Goal: Task Accomplishment & Management: Manage account settings

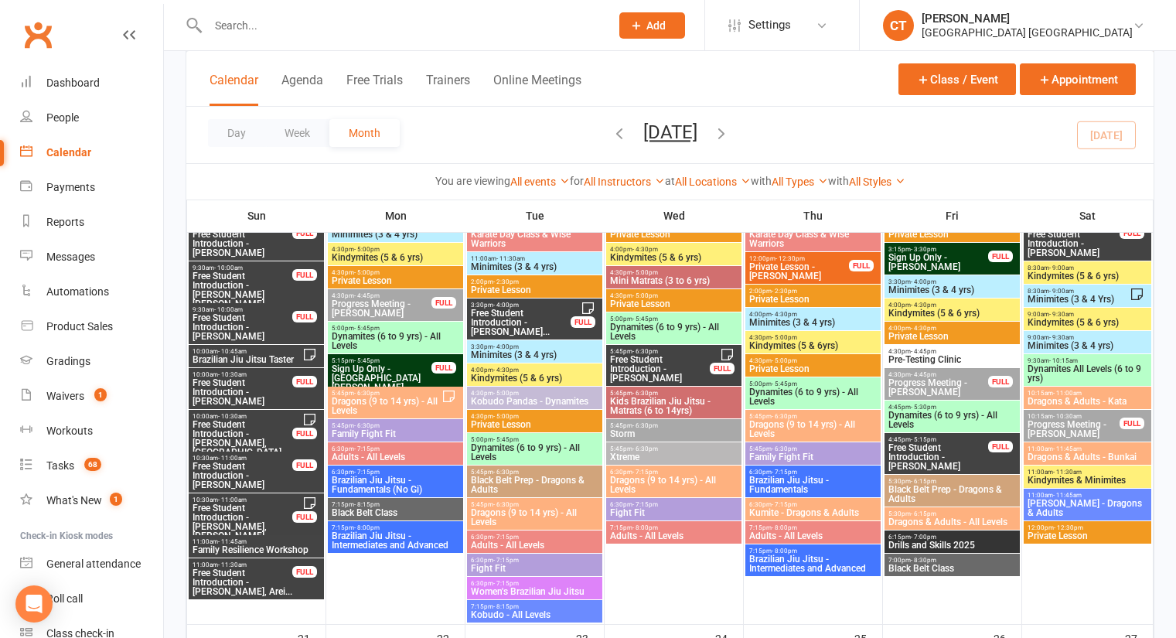
scroll to position [1599, 0]
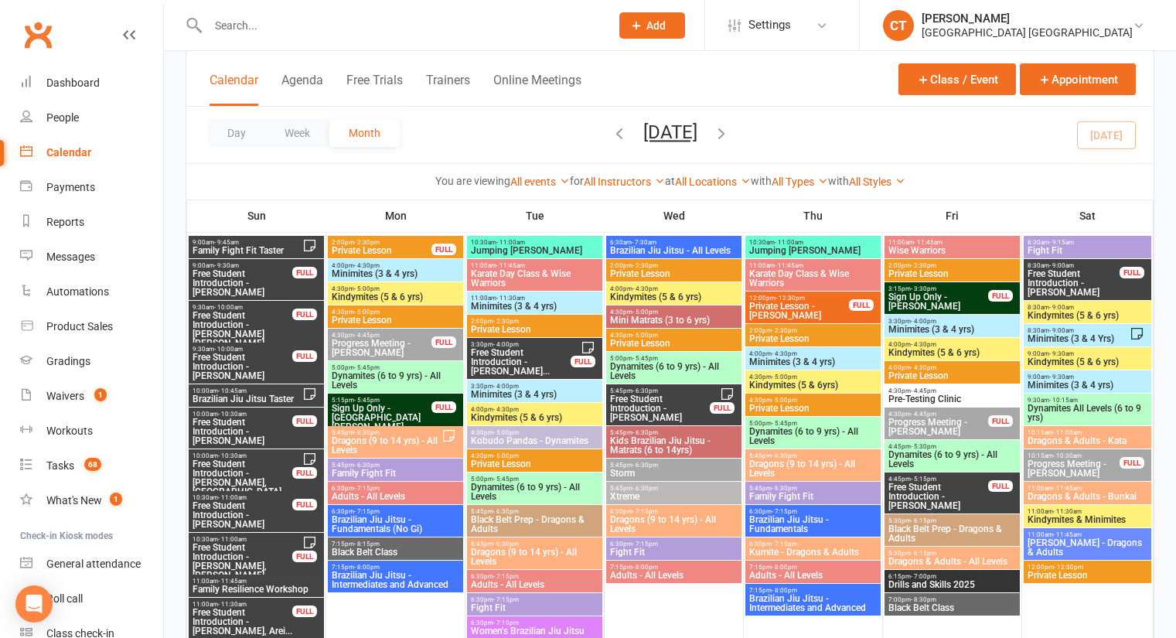
click at [241, 247] on span "Family Fight Fit Taster" at bounding box center [247, 250] width 111 height 9
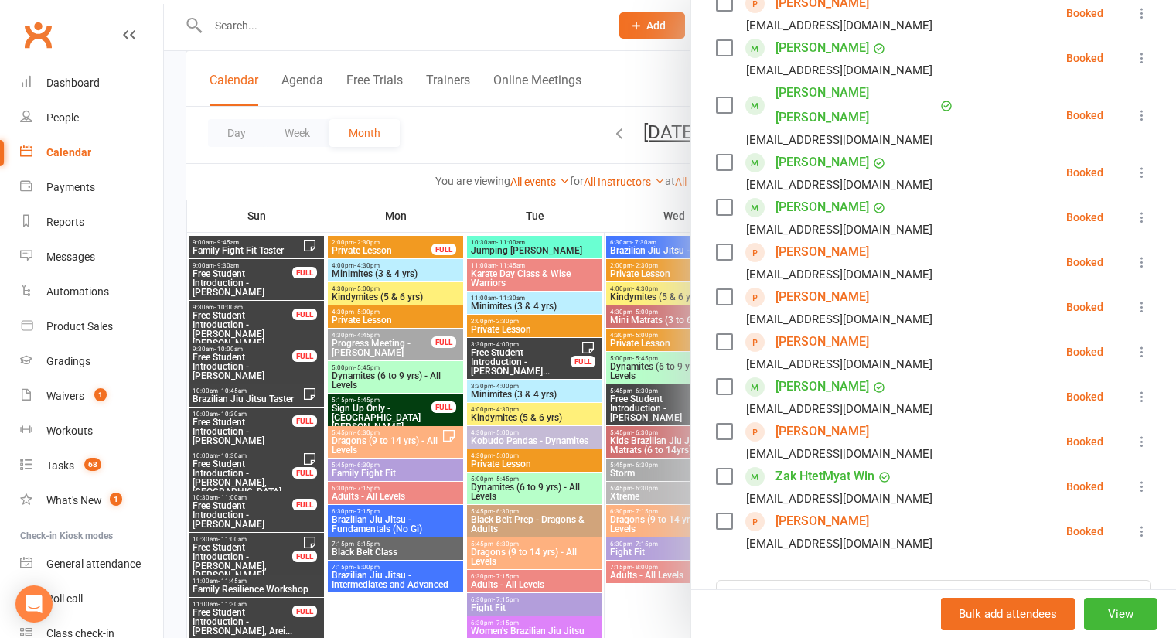
scroll to position [338, 0]
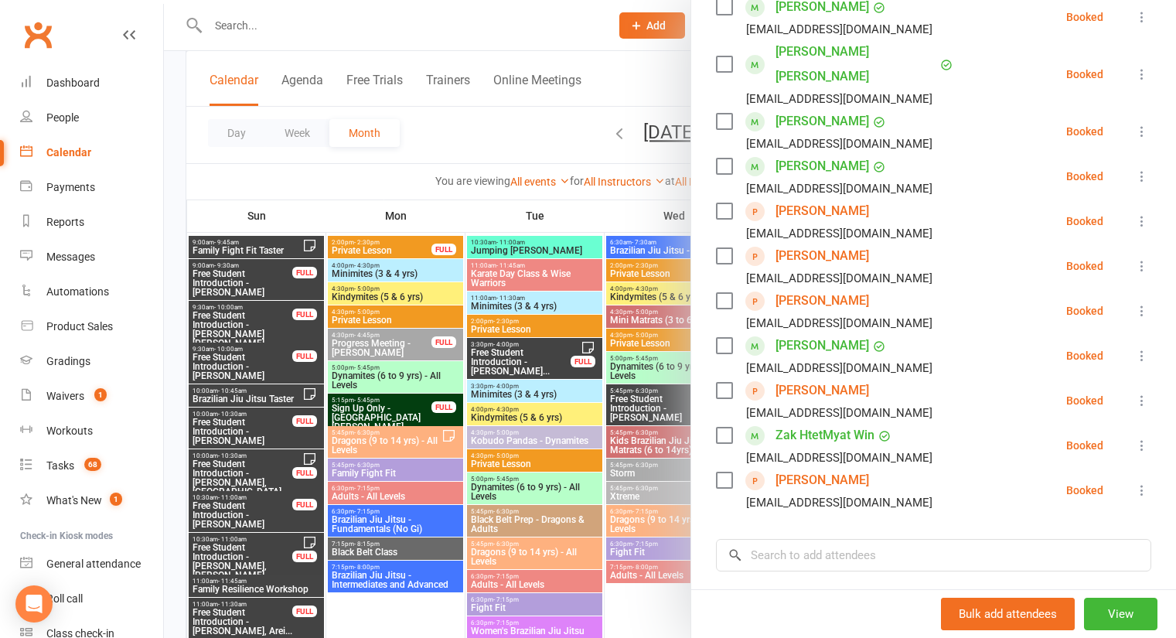
click at [246, 390] on div at bounding box center [670, 319] width 1012 height 638
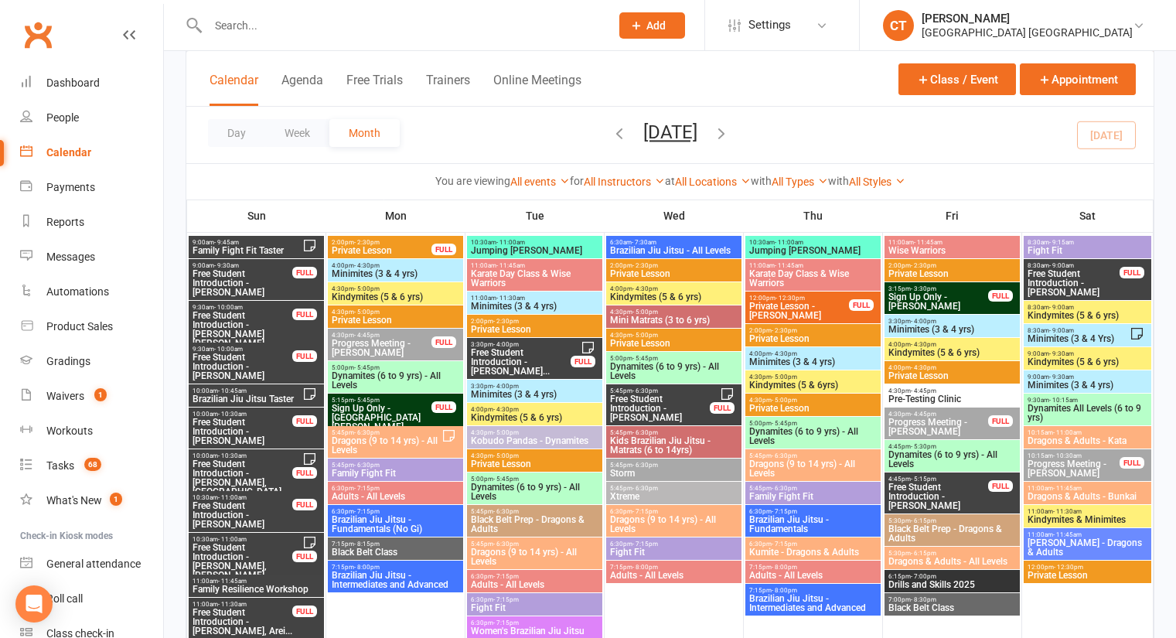
click at [246, 390] on span "10:00am - 10:45am" at bounding box center [247, 390] width 111 height 7
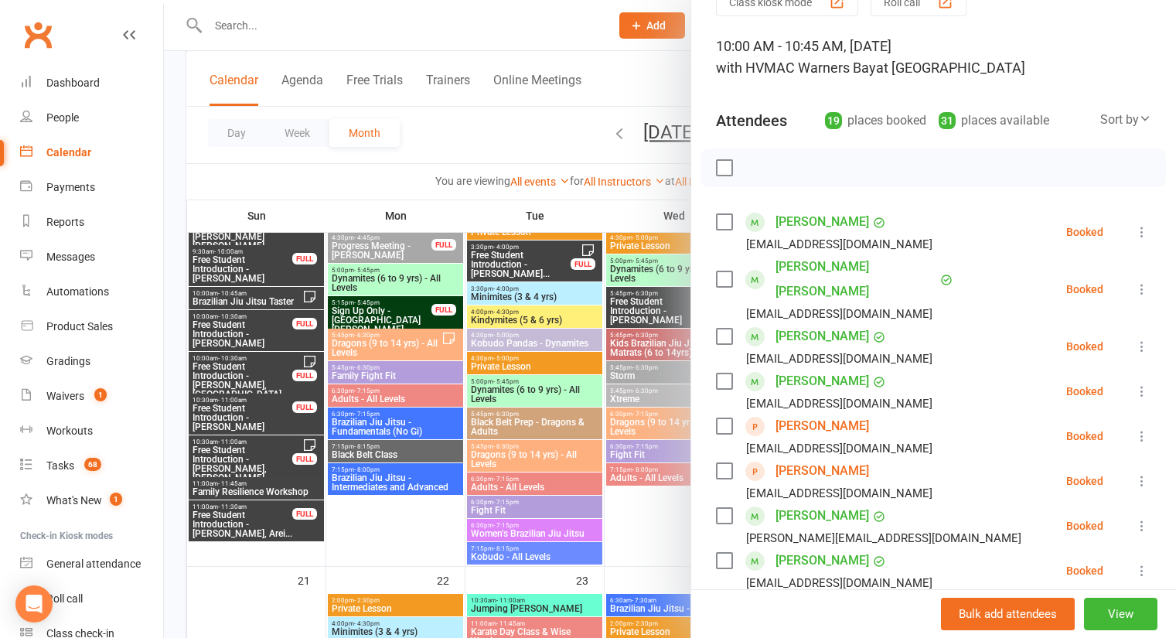
scroll to position [1697, 0]
click at [242, 484] on div at bounding box center [670, 319] width 1012 height 638
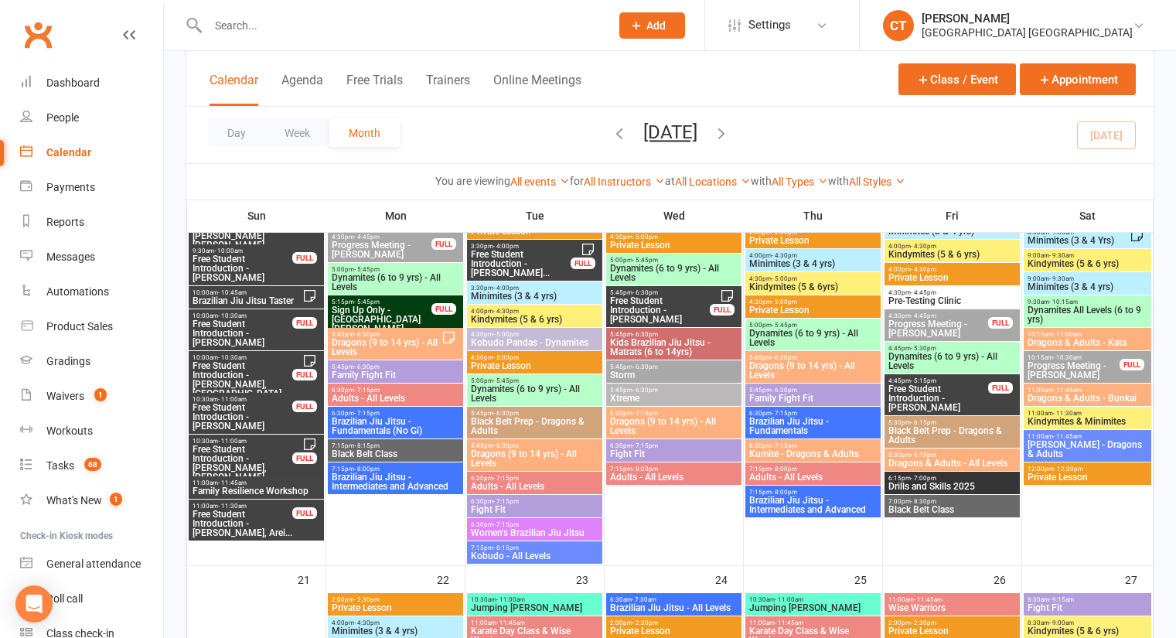
click at [242, 484] on span "- 11:45am" at bounding box center [232, 483] width 29 height 7
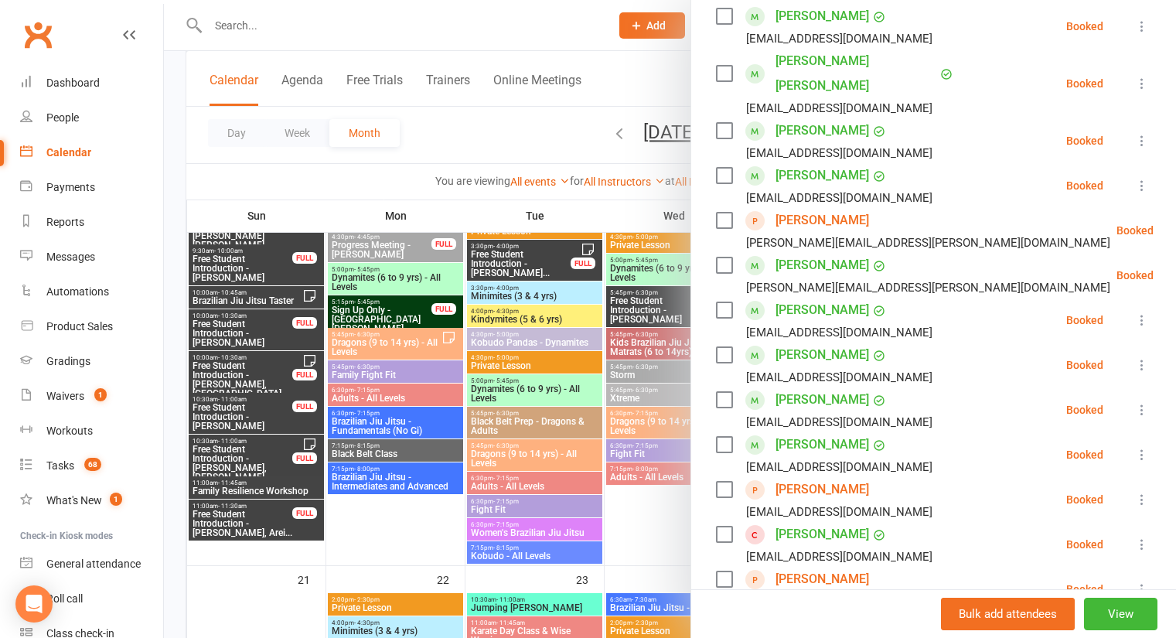
scroll to position [283, 0]
click at [506, 147] on div at bounding box center [670, 319] width 1012 height 638
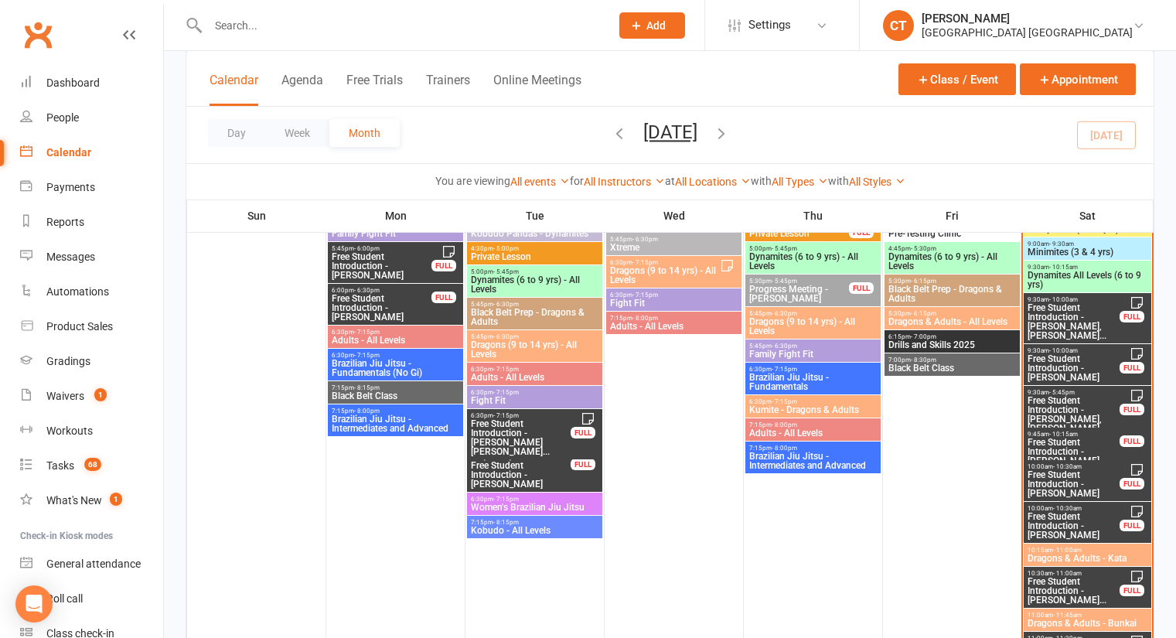
scroll to position [810, 0]
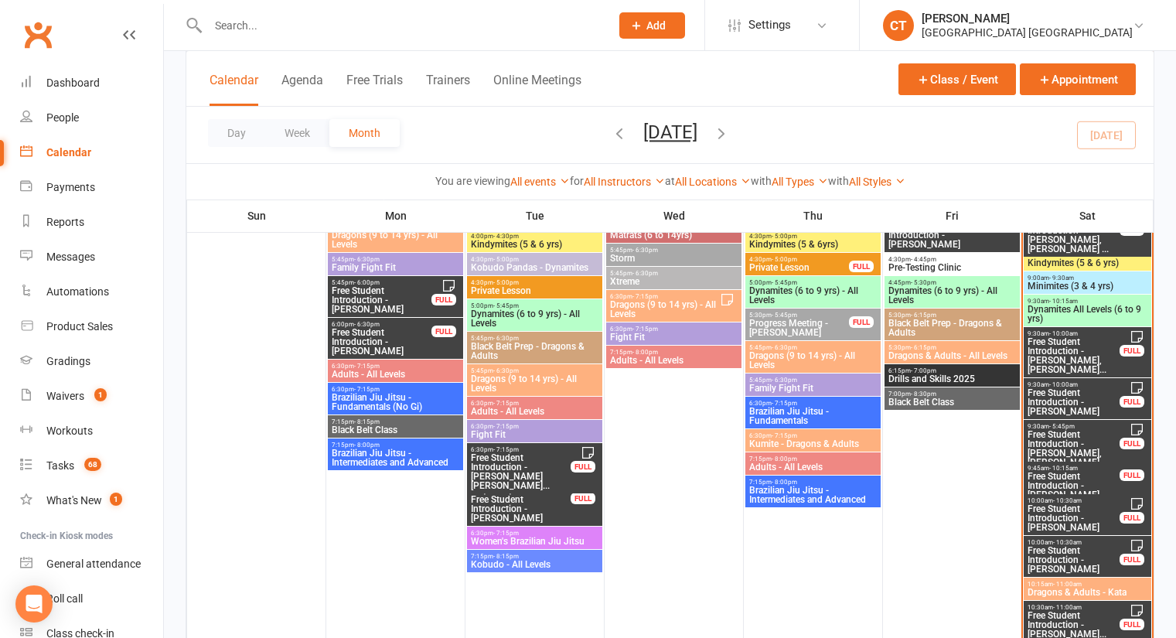
click at [405, 339] on span "Free Student Introduction - [PERSON_NAME]" at bounding box center [381, 342] width 101 height 28
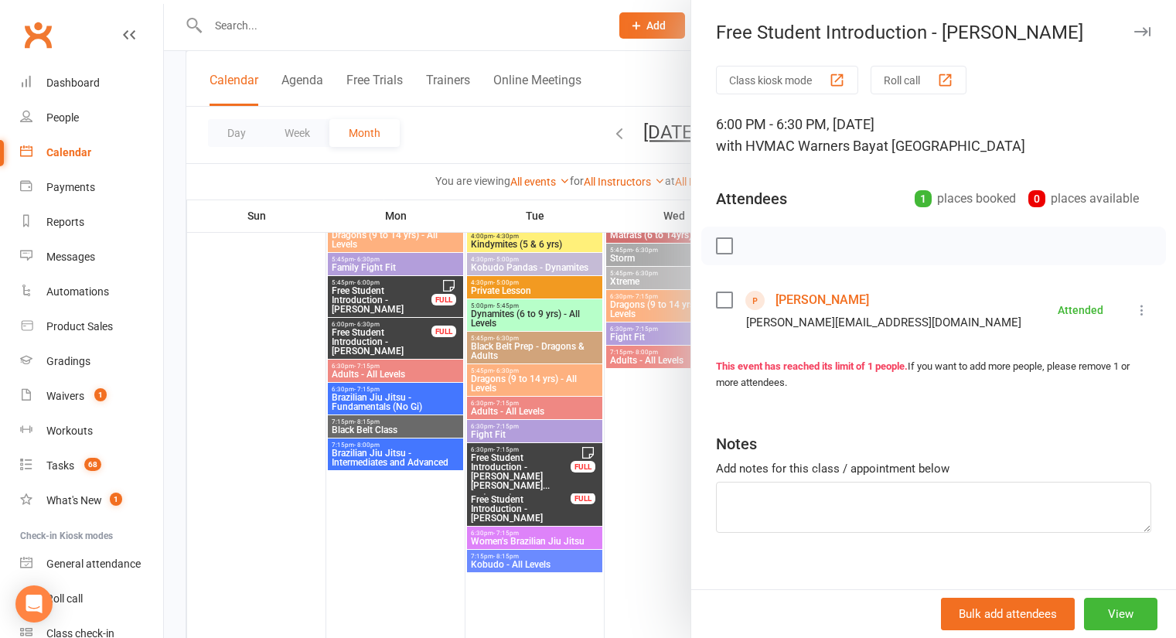
click at [544, 145] on div at bounding box center [670, 319] width 1012 height 638
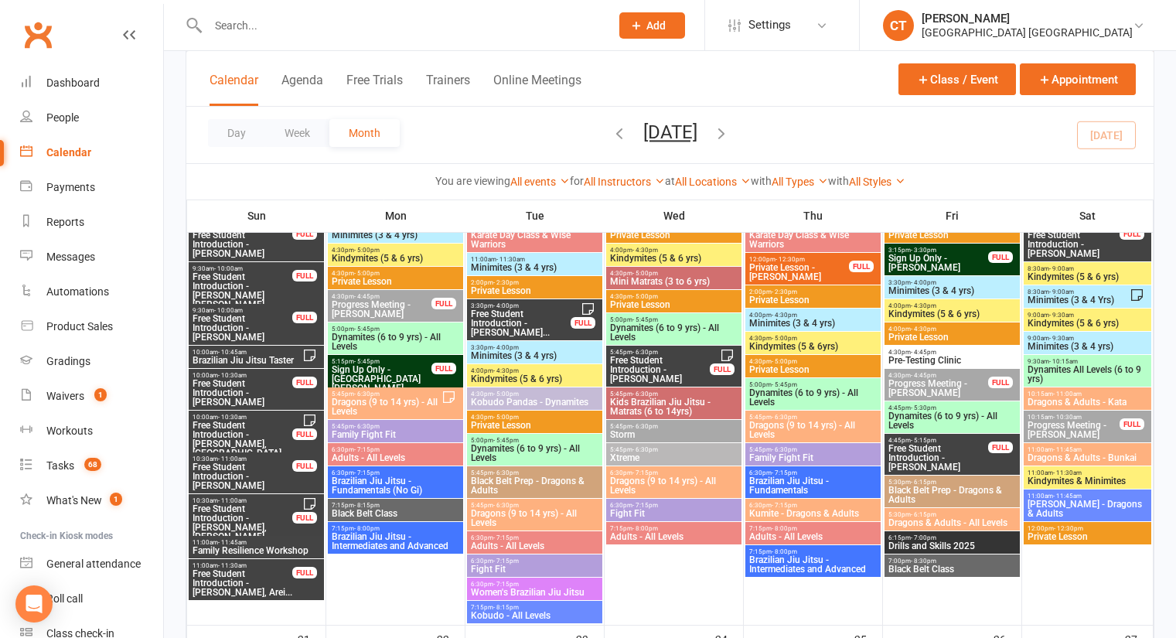
scroll to position [1642, 0]
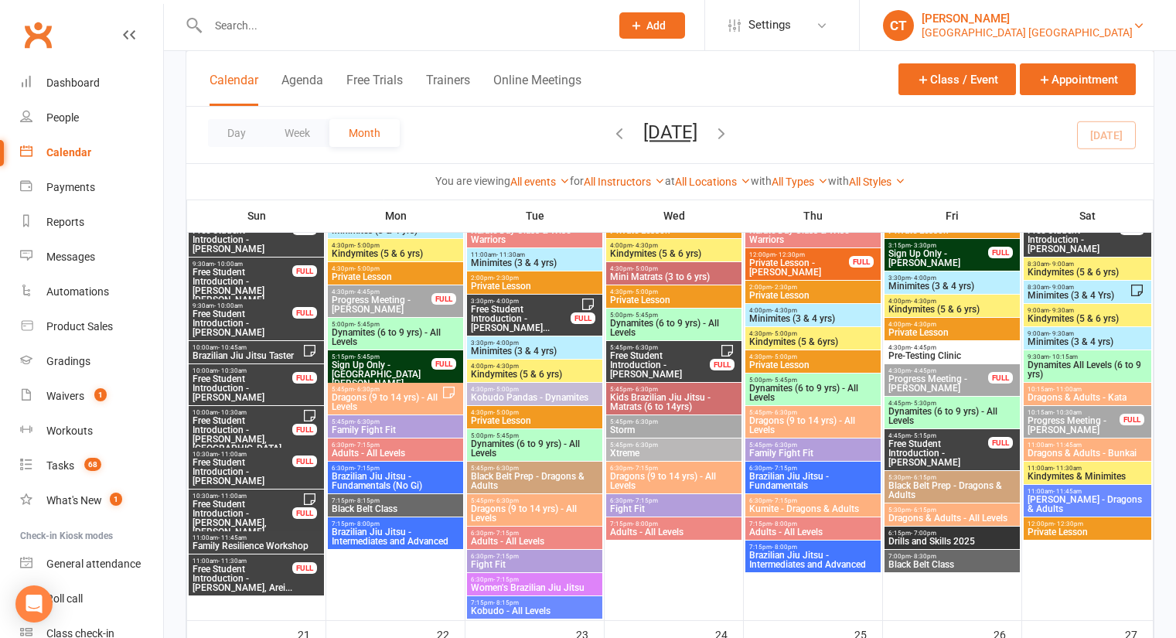
click at [1109, 18] on div "[PERSON_NAME]" at bounding box center [1027, 19] width 211 height 14
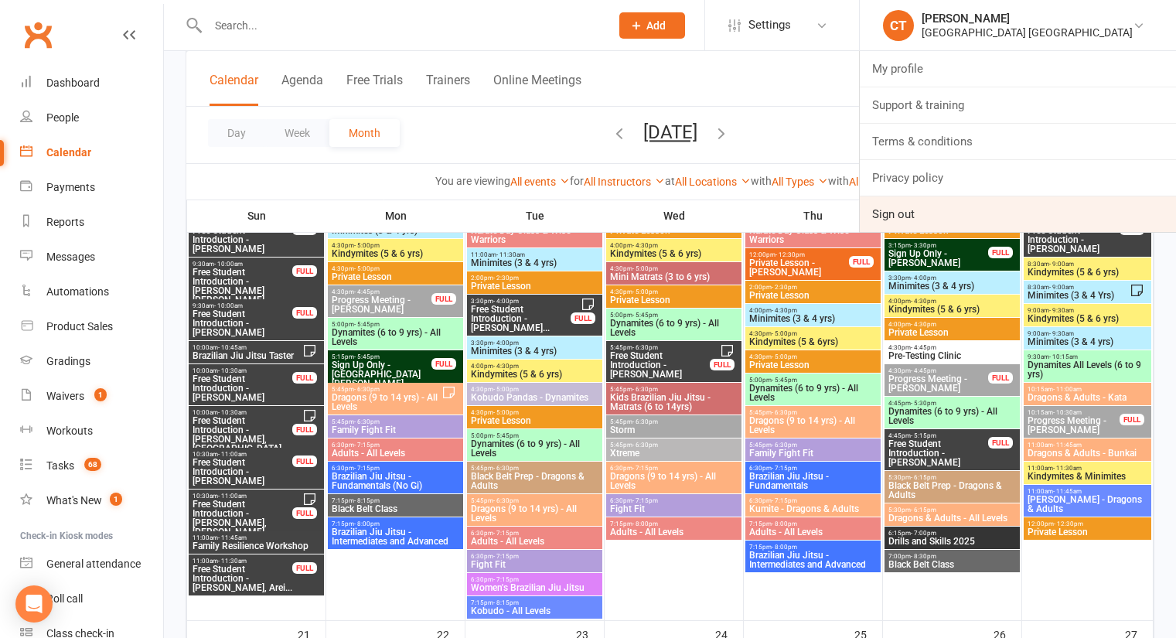
click at [903, 205] on link "Sign out" at bounding box center [1018, 214] width 316 height 36
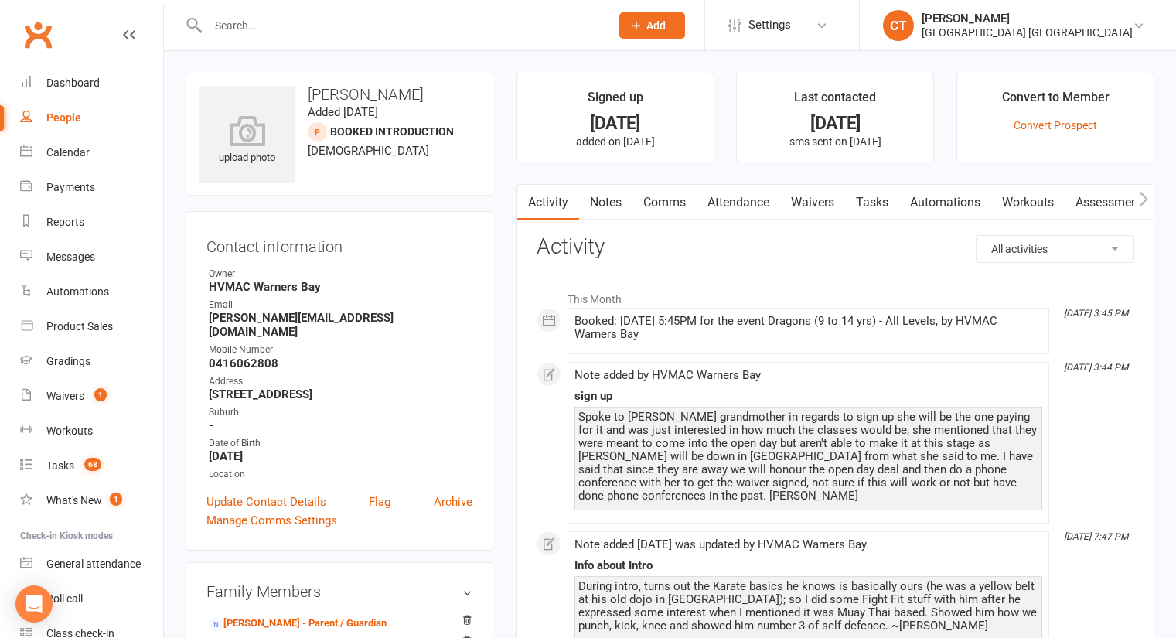
click at [611, 210] on link "Notes" at bounding box center [605, 203] width 53 height 36
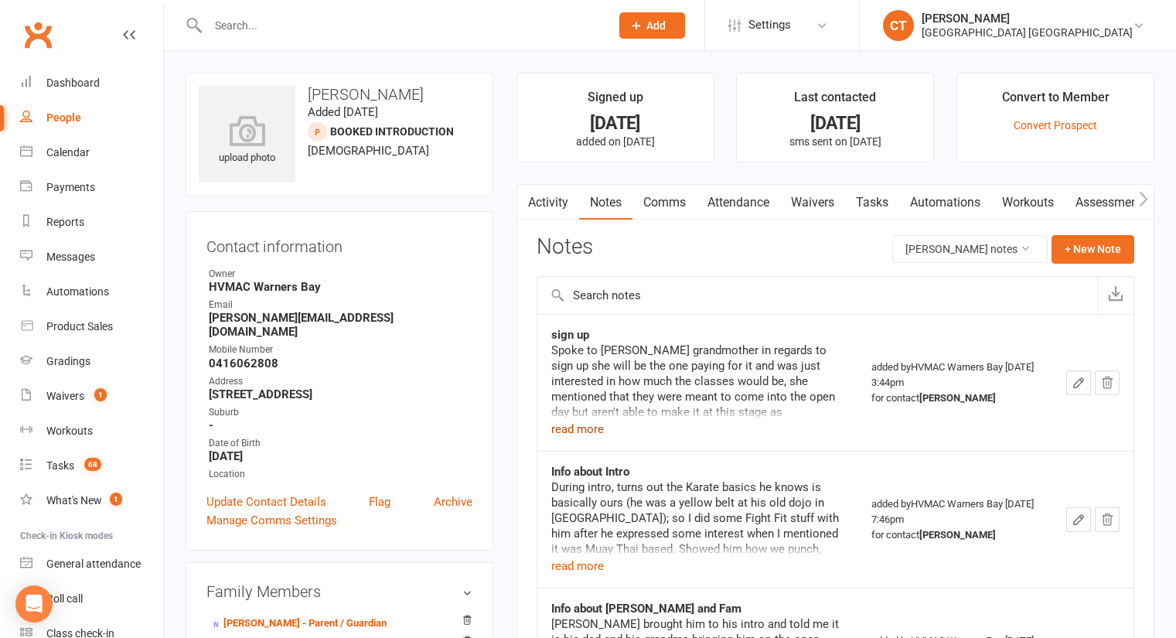
click at [596, 424] on button "read more" at bounding box center [577, 429] width 53 height 19
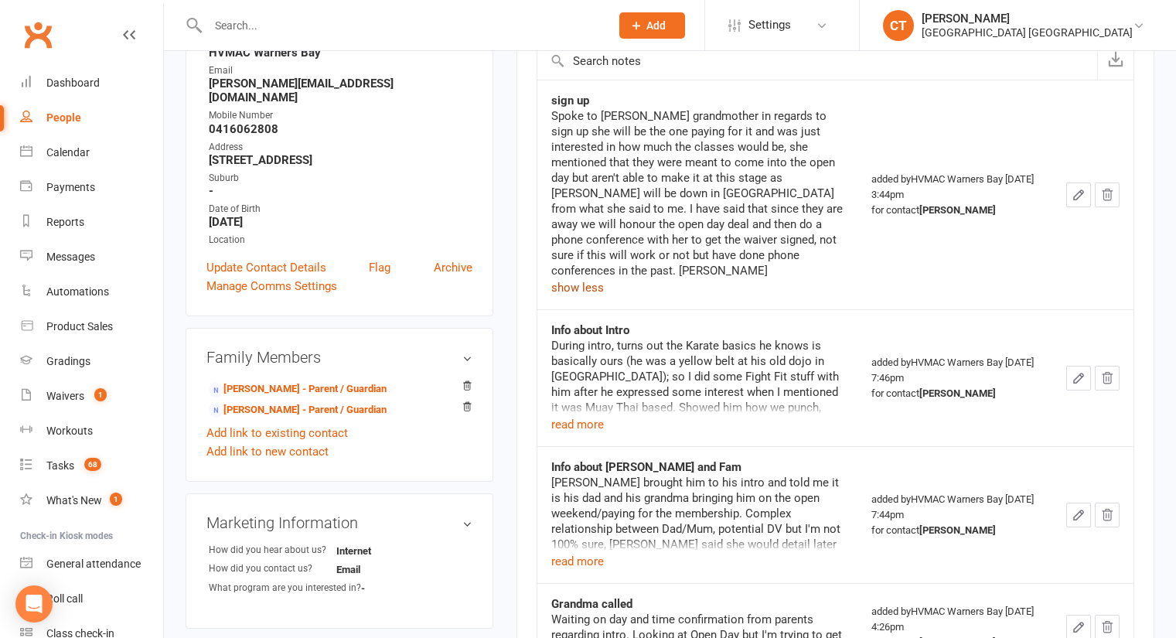
scroll to position [235, 0]
click at [602, 415] on button "read more" at bounding box center [577, 424] width 53 height 19
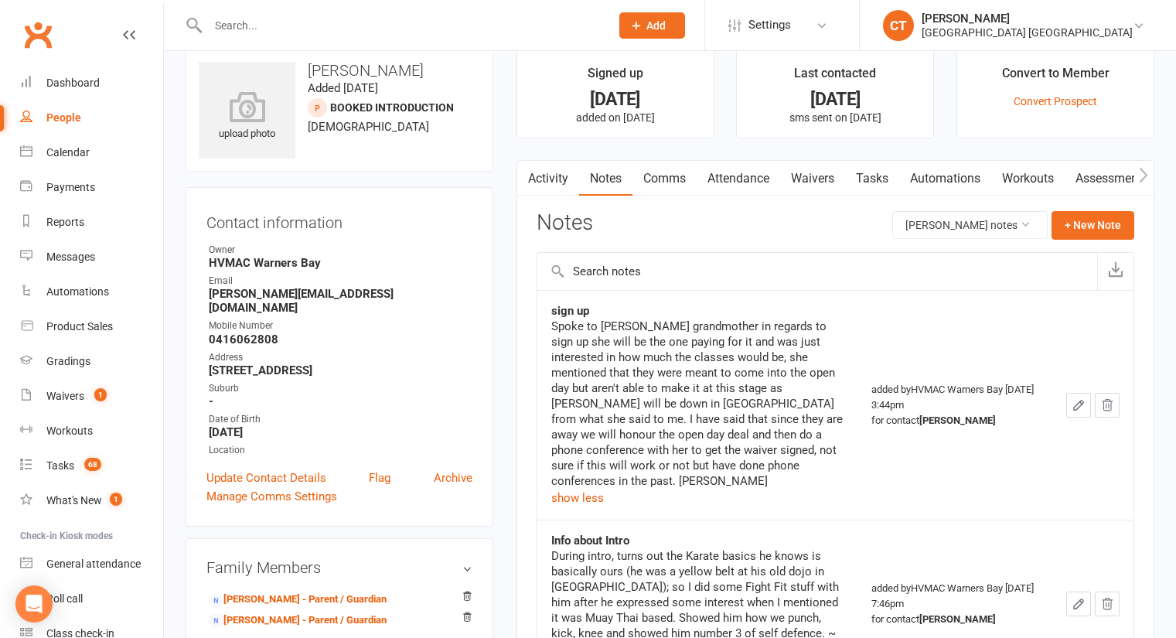
scroll to position [0, 0]
